Goal: Navigation & Orientation: Understand site structure

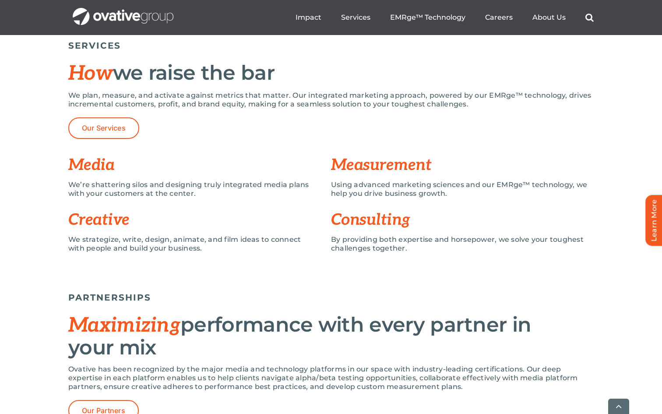
scroll to position [612, 0]
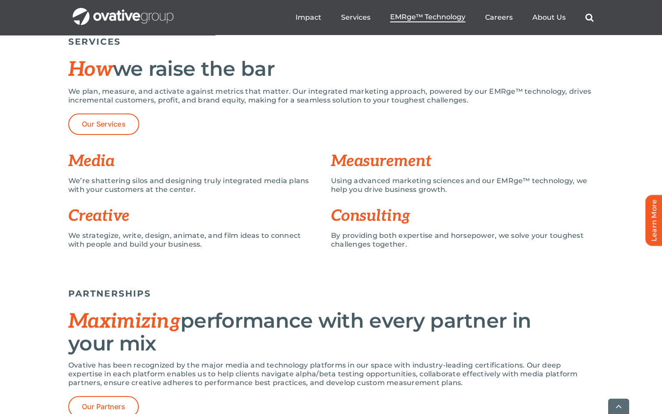
click at [427, 18] on span "EMRge™ Technology" at bounding box center [427, 17] width 75 height 9
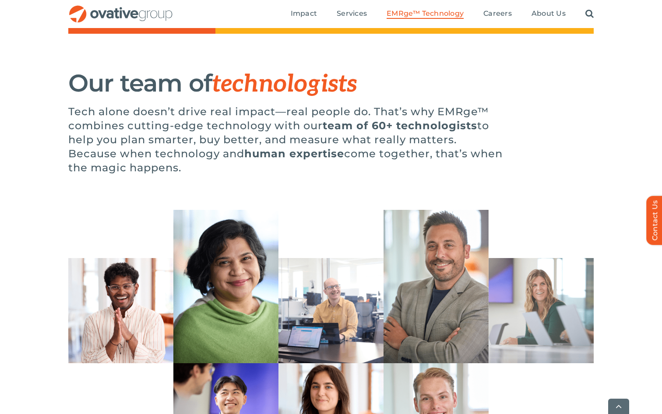
scroll to position [2327, 0]
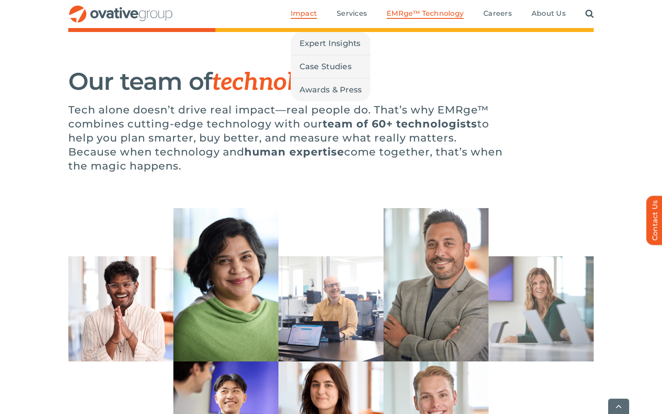
click at [309, 12] on span "Impact" at bounding box center [304, 13] width 26 height 9
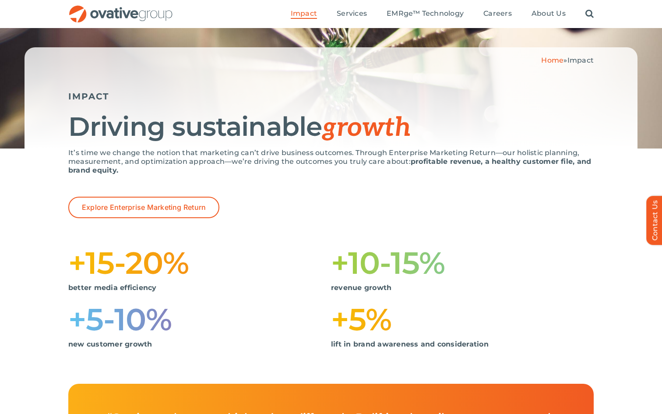
scroll to position [37, 0]
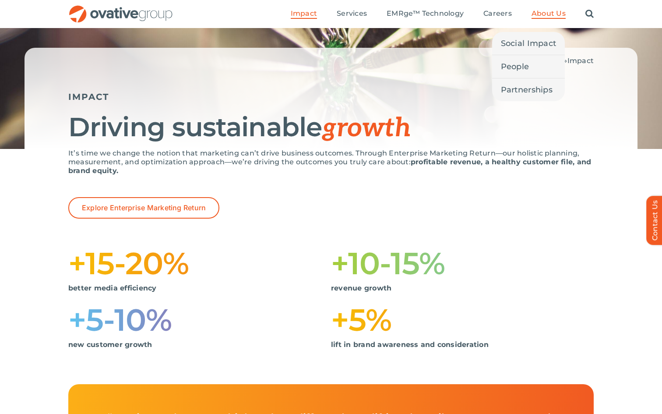
click at [547, 13] on span "About Us" at bounding box center [548, 13] width 34 height 9
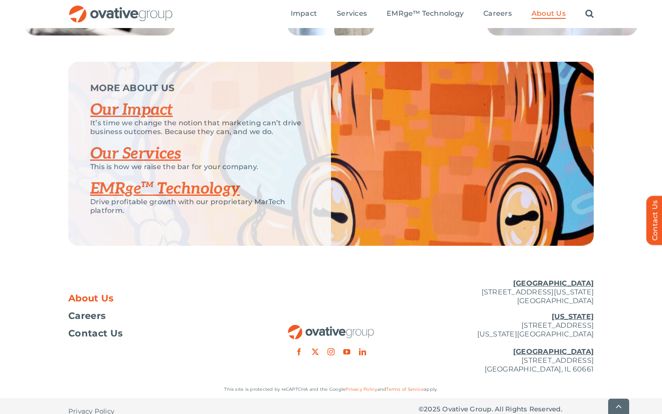
scroll to position [1793, 0]
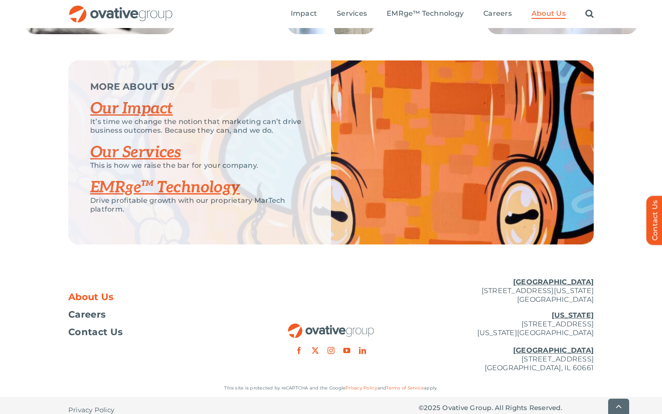
click at [146, 118] on link "Our Impact" at bounding box center [131, 108] width 83 height 19
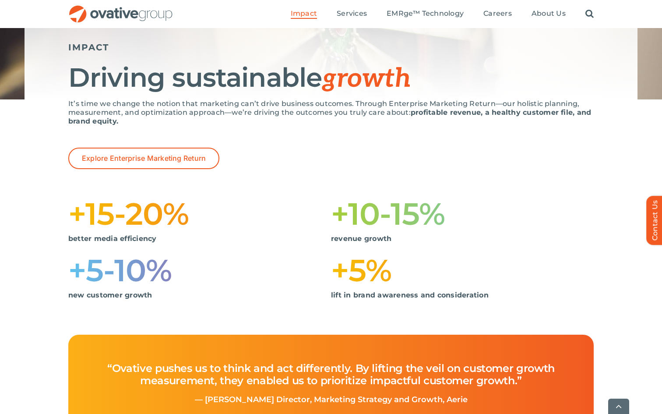
scroll to position [88, 0]
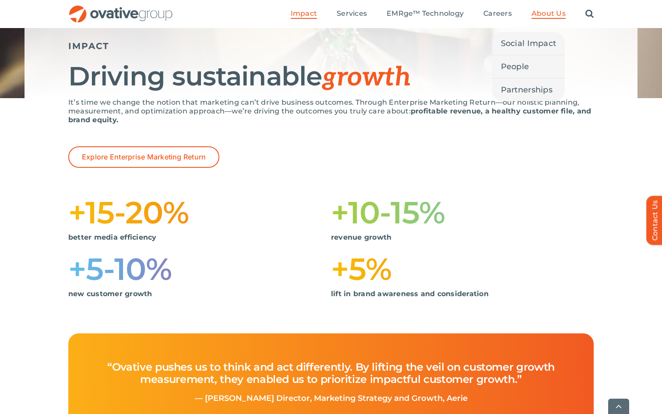
click at [546, 19] on li "About Us Social Impact People Partnerships" at bounding box center [548, 14] width 34 height 10
click at [513, 69] on span "People" at bounding box center [515, 66] width 28 height 12
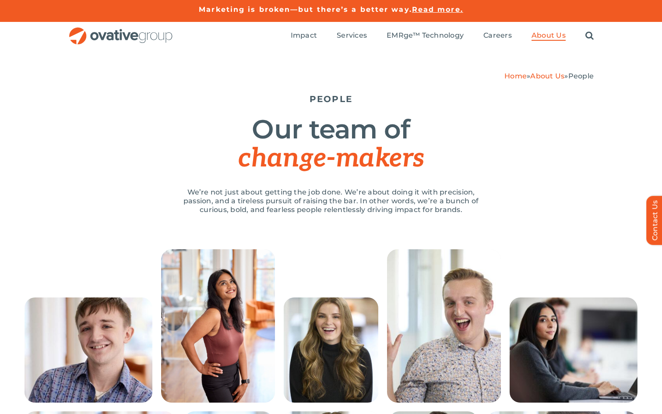
click at [548, 74] on link "About Us" at bounding box center [547, 76] width 34 height 8
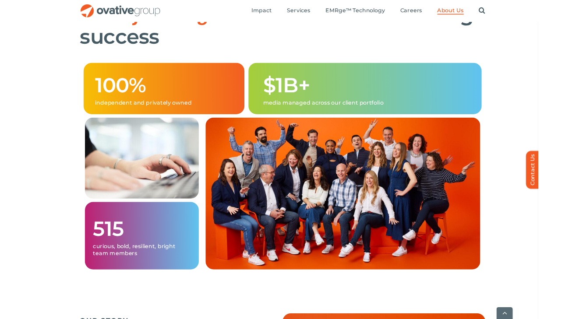
scroll to position [542, 0]
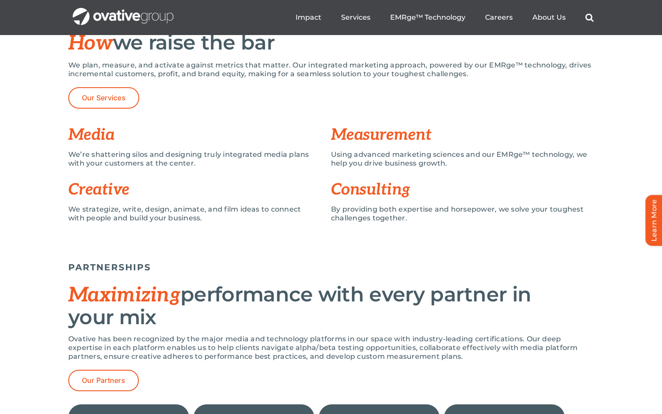
scroll to position [636, 0]
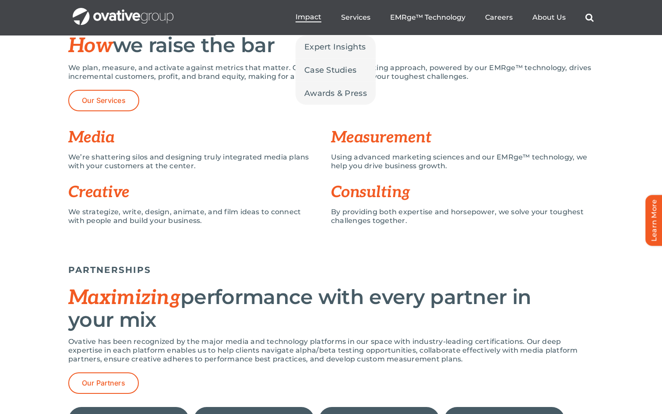
click at [316, 20] on span "Impact" at bounding box center [308, 17] width 26 height 9
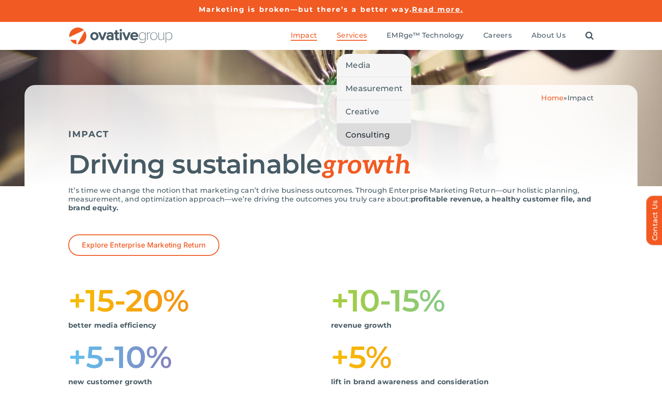
click at [371, 136] on span "Consulting" at bounding box center [367, 135] width 44 height 12
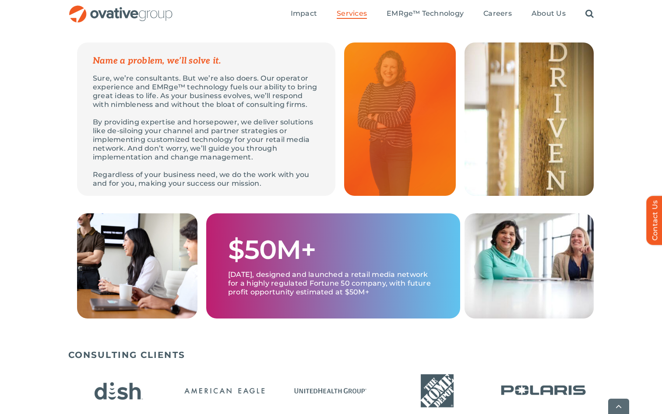
scroll to position [274, 0]
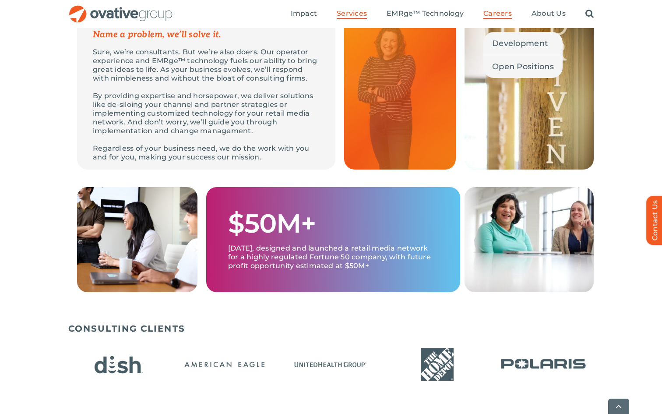
click at [495, 18] on link "Careers" at bounding box center [497, 14] width 28 height 10
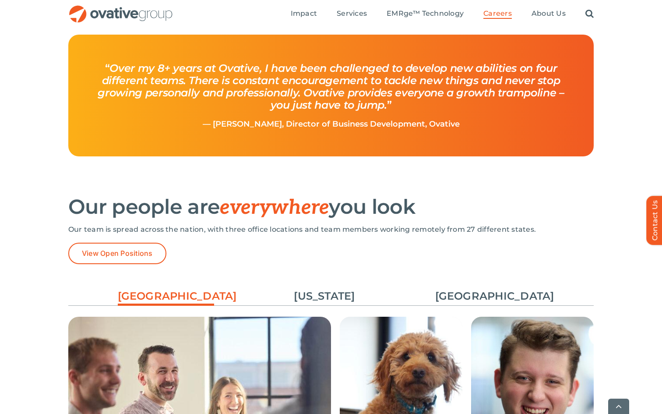
scroll to position [1095, 0]
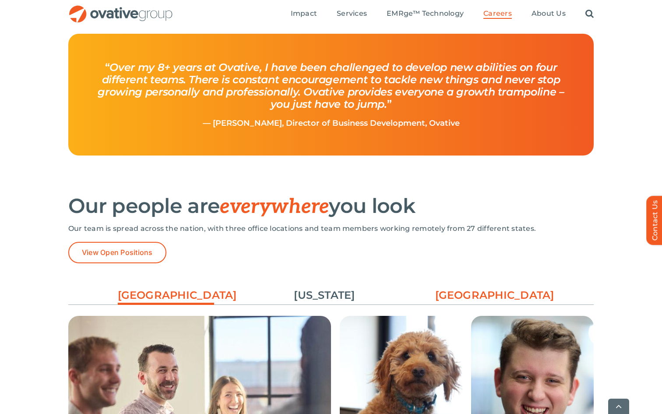
click at [450, 298] on link "[GEOGRAPHIC_DATA]" at bounding box center [483, 295] width 96 height 15
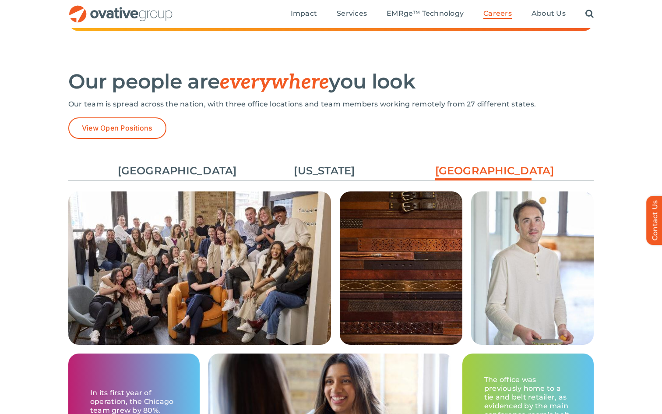
scroll to position [1216, 0]
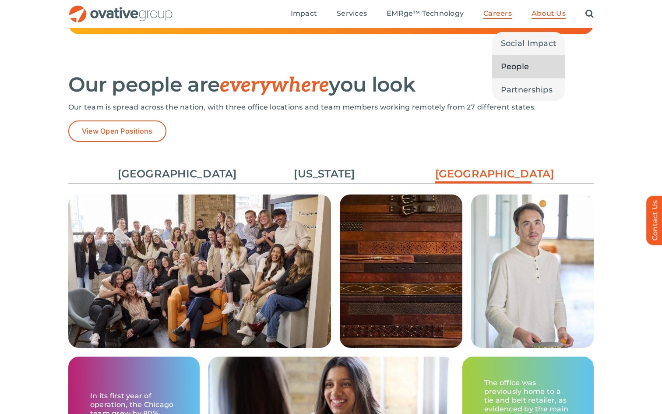
click at [521, 66] on span "People" at bounding box center [515, 66] width 28 height 12
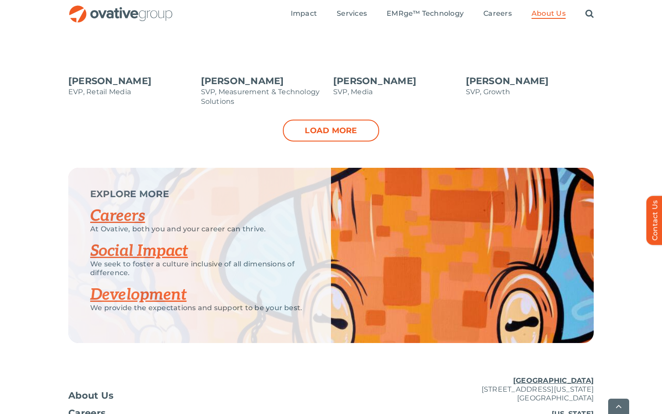
scroll to position [1020, 0]
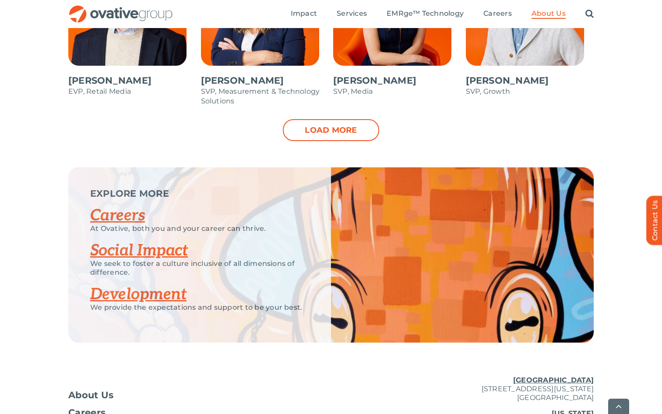
click at [148, 300] on link "Development" at bounding box center [138, 293] width 96 height 19
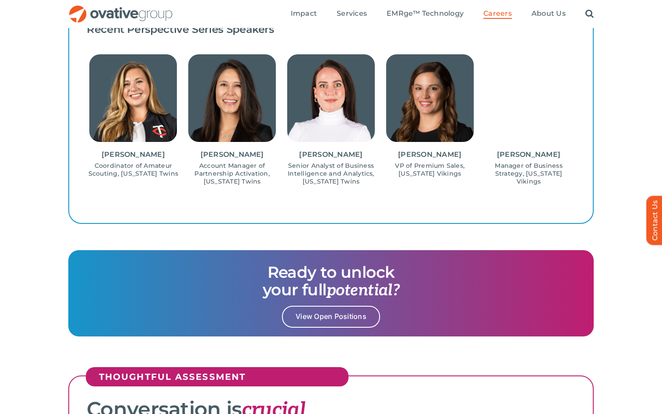
scroll to position [588, 0]
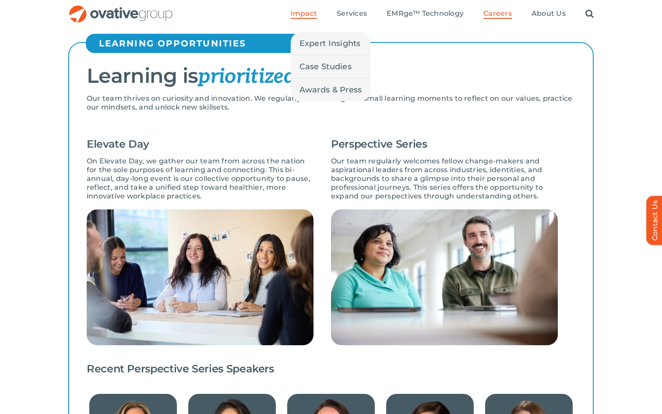
click at [293, 9] on span "Impact" at bounding box center [304, 13] width 26 height 9
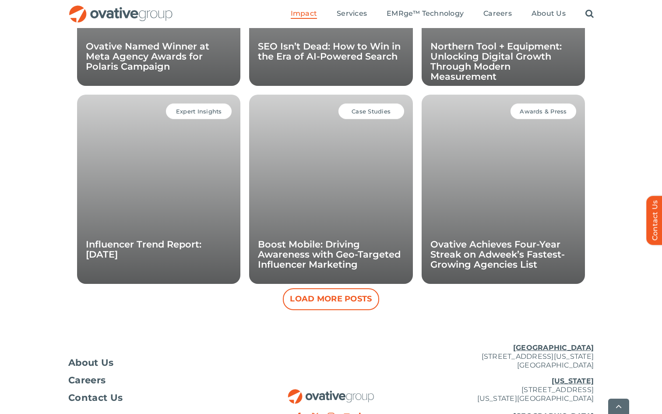
scroll to position [852, 0]
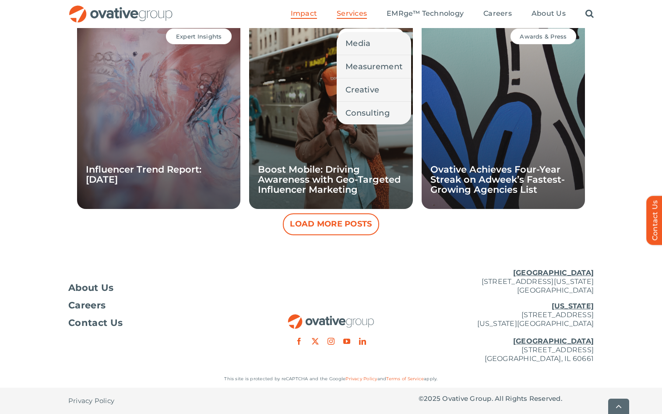
click at [358, 13] on span "Services" at bounding box center [352, 13] width 30 height 9
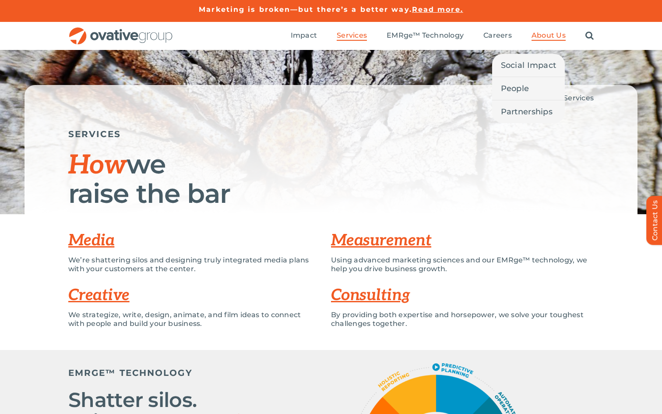
click at [541, 36] on span "About Us" at bounding box center [548, 35] width 34 height 9
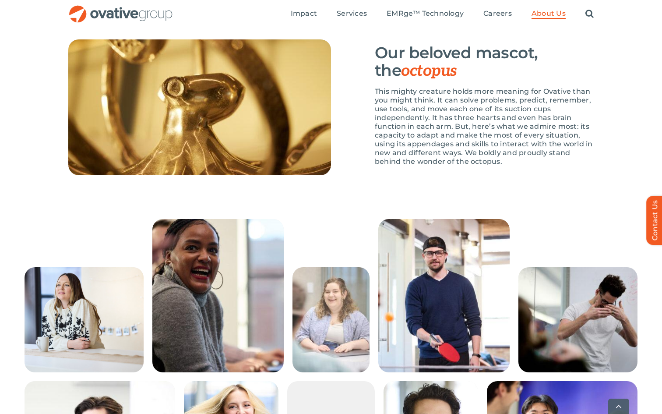
scroll to position [1294, 0]
